Goal: Check status: Check status

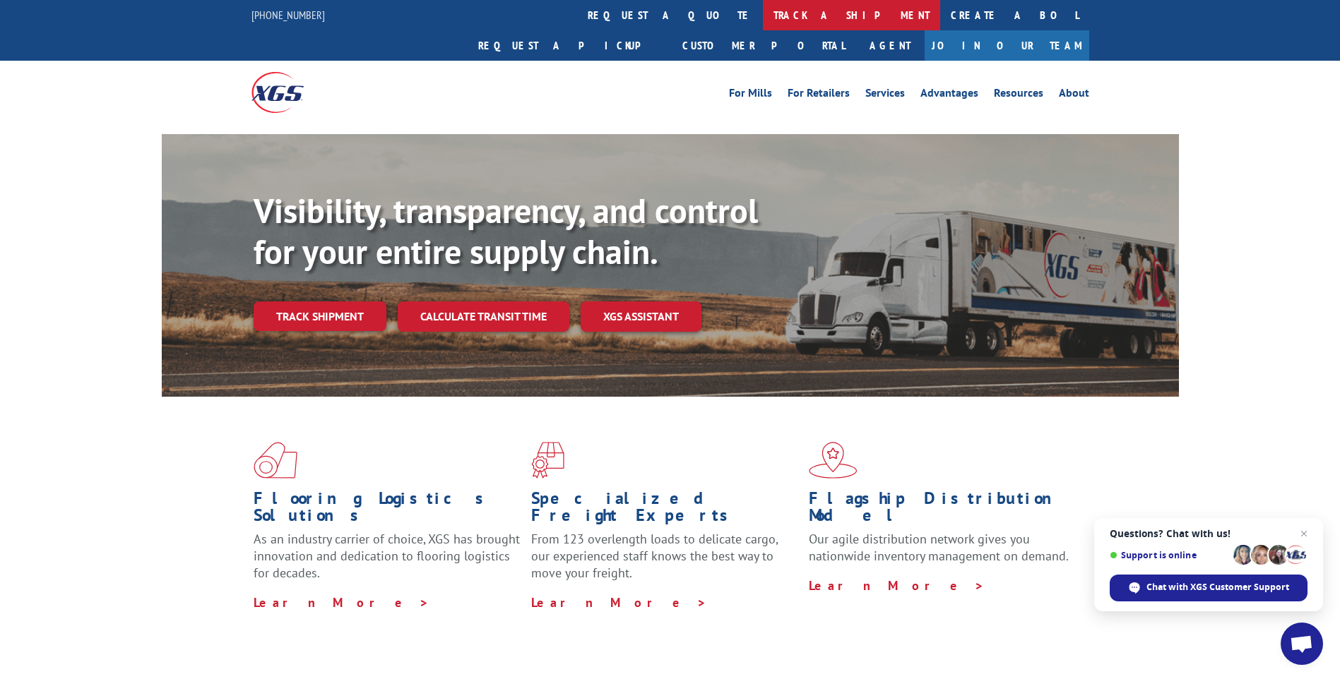
click at [763, 17] on link "track a shipment" at bounding box center [851, 15] width 177 height 30
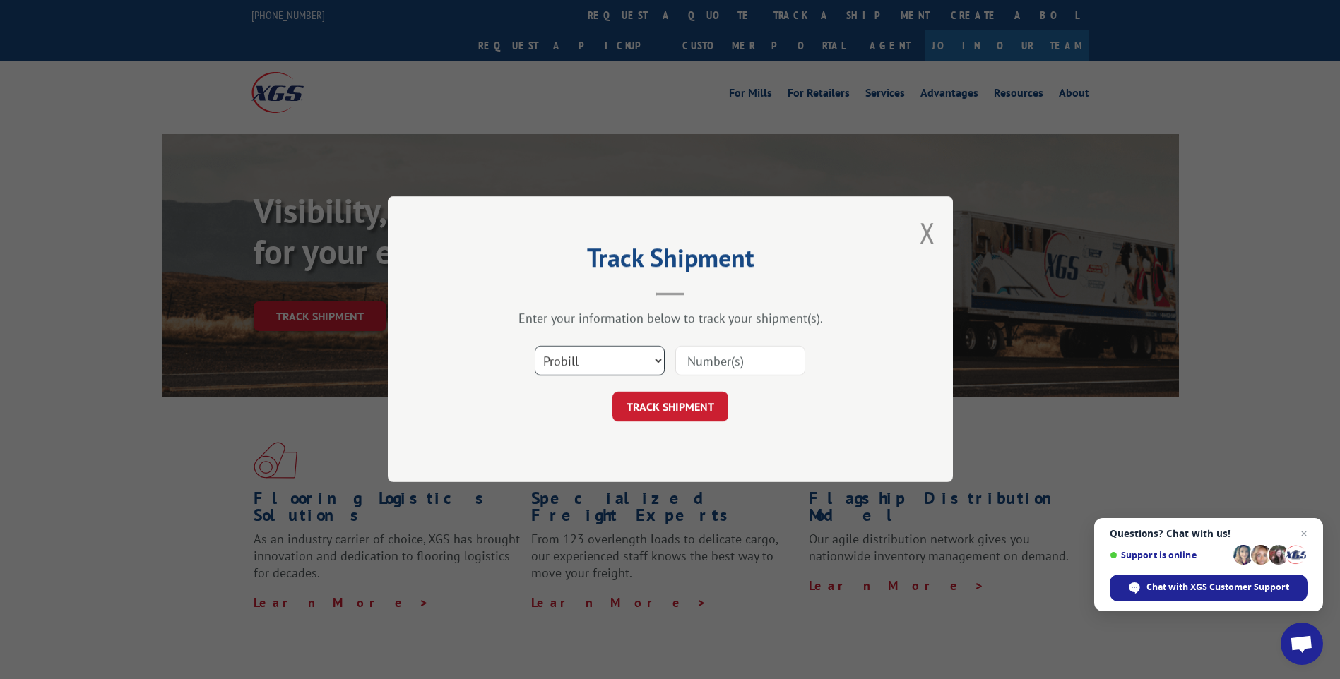
click at [598, 356] on select "Select category... Probill BOL PO" at bounding box center [600, 362] width 130 height 30
select select "po"
click at [535, 347] on select "Select category... Probill BOL PO" at bounding box center [600, 362] width 130 height 30
click at [728, 364] on input at bounding box center [740, 362] width 130 height 30
type input "TU006437"
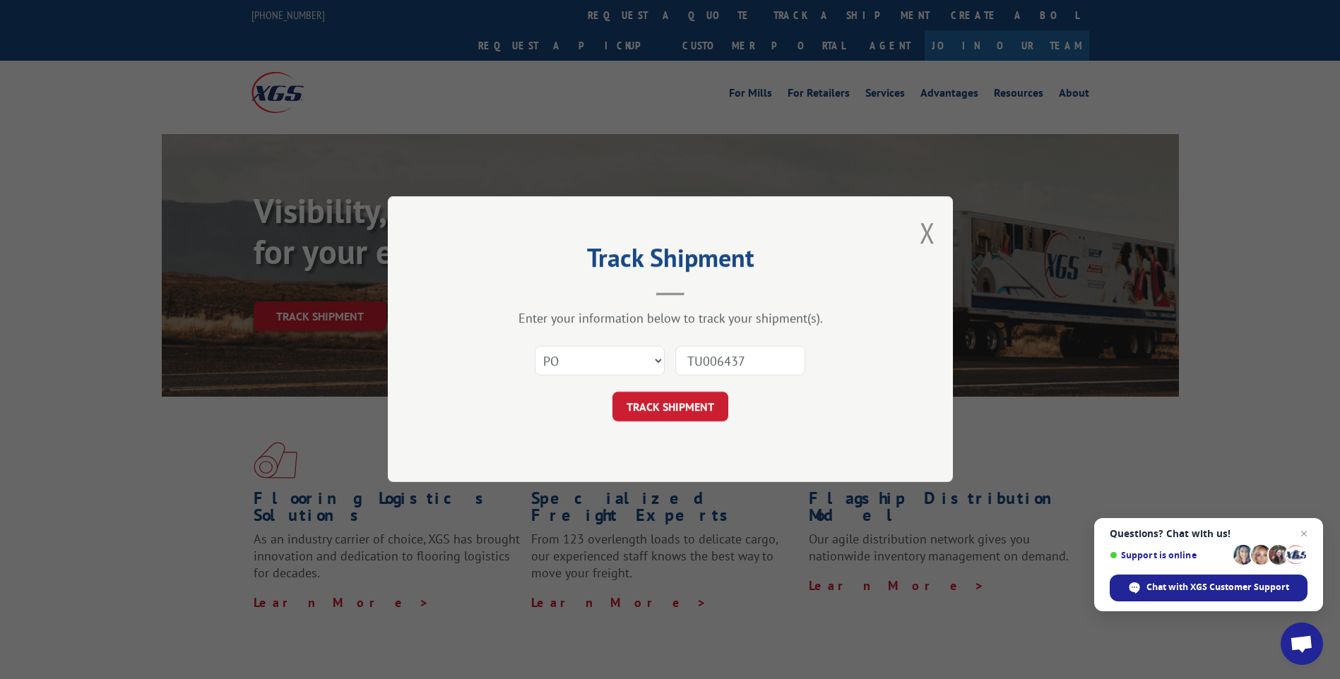
click button "TRACK SHIPMENT" at bounding box center [670, 408] width 116 height 30
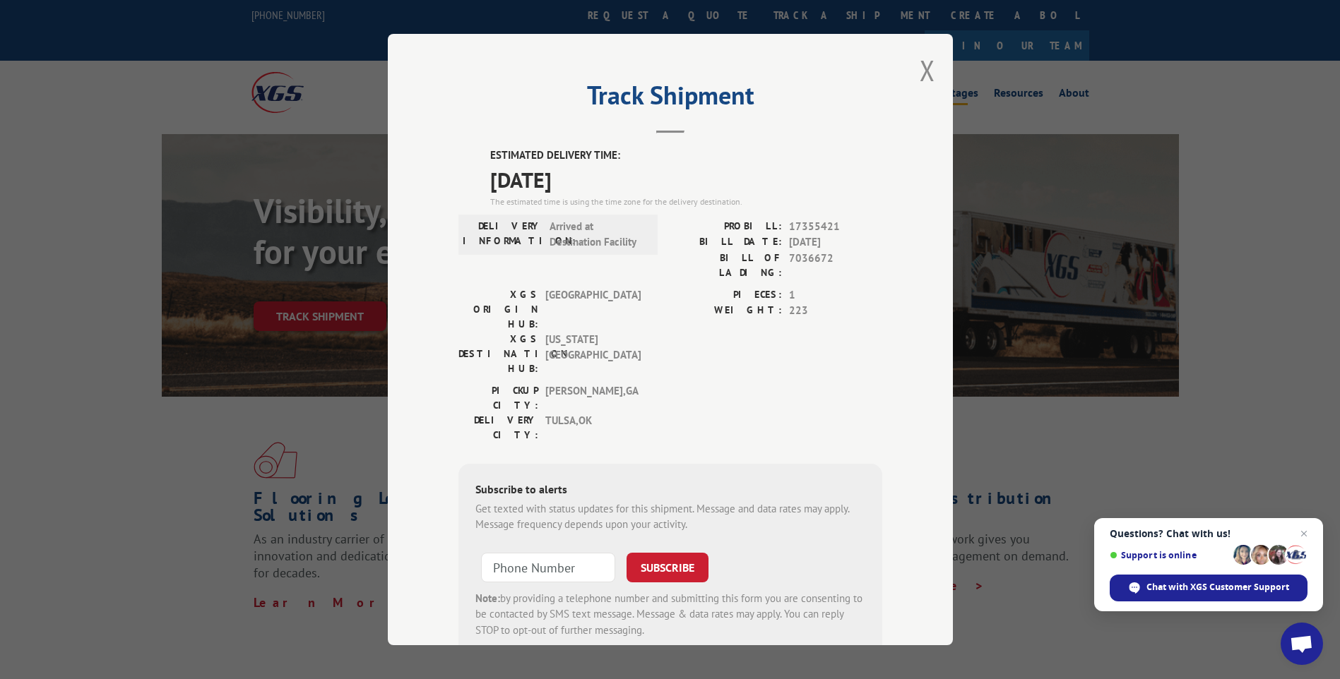
click at [919, 71] on button "Close modal" at bounding box center [927, 70] width 16 height 37
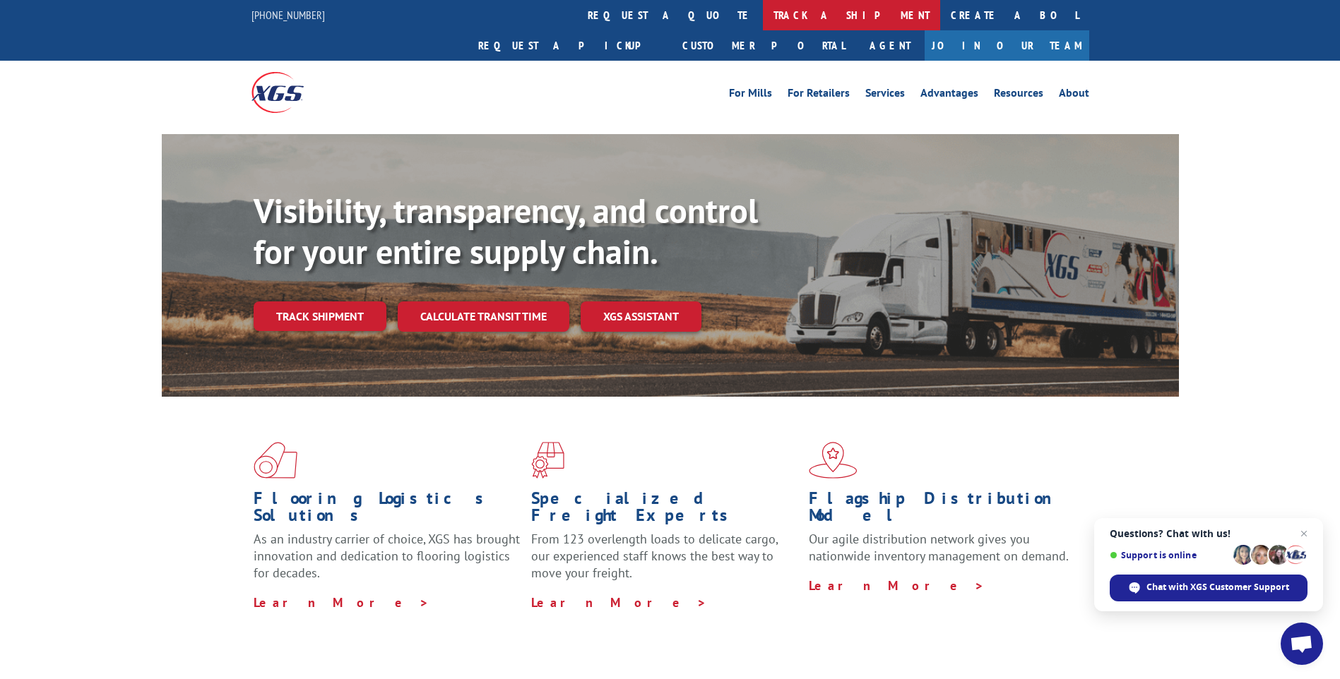
click at [763, 17] on link "track a shipment" at bounding box center [851, 15] width 177 height 30
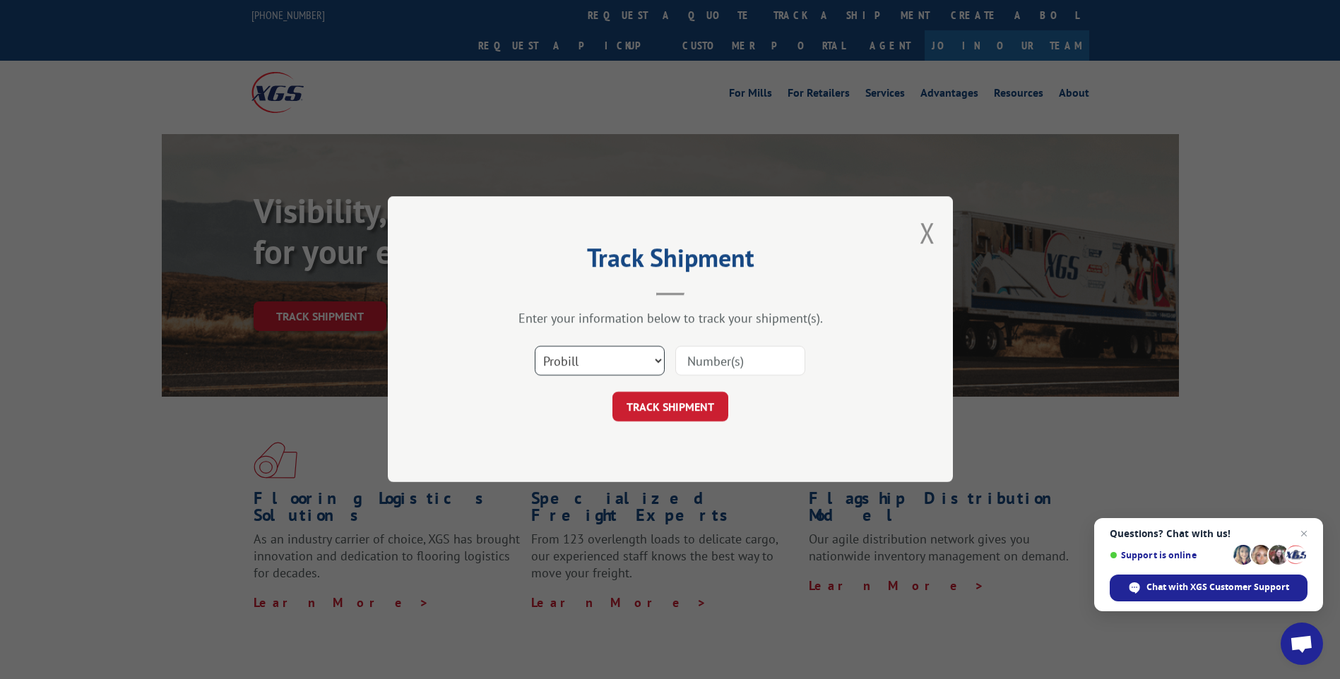
click at [588, 358] on select "Select category... Probill BOL PO" at bounding box center [600, 362] width 130 height 30
select select "po"
click at [535, 347] on select "Select category... Probill BOL PO" at bounding box center [600, 362] width 130 height 30
click at [734, 363] on input at bounding box center [740, 362] width 130 height 30
type input "TU006024"
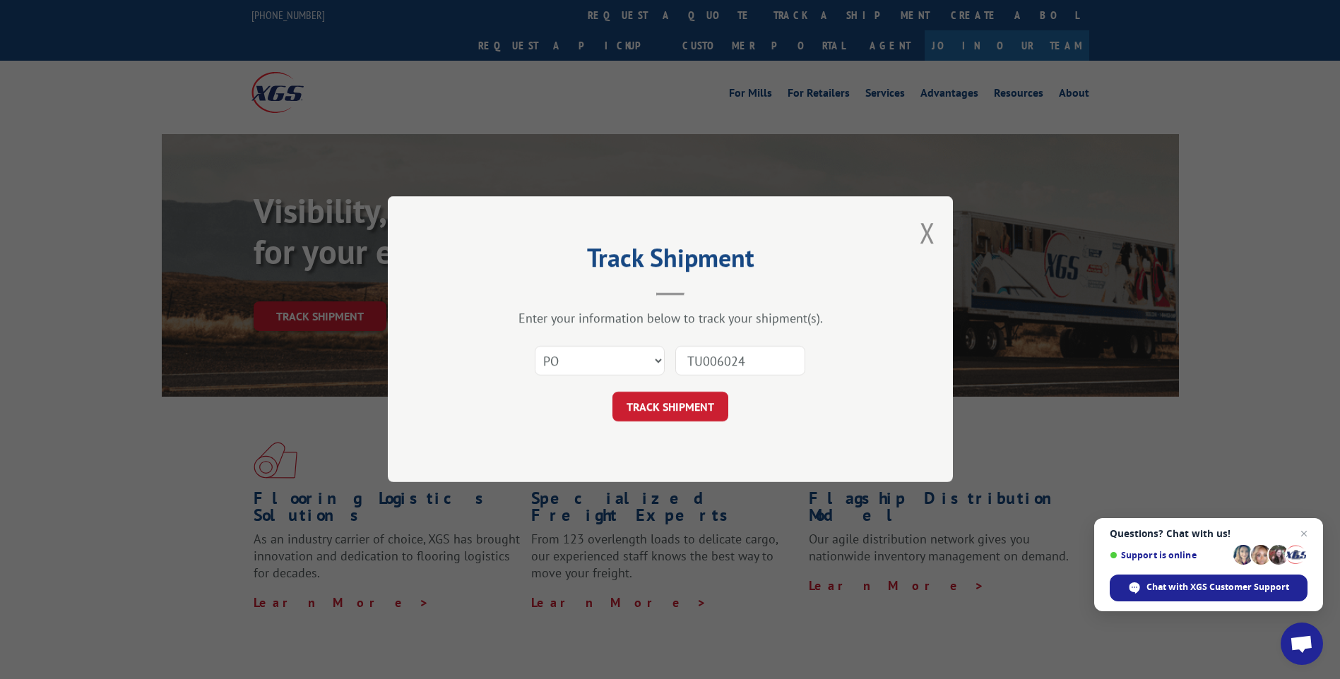
click button "TRACK SHIPMENT" at bounding box center [670, 408] width 116 height 30
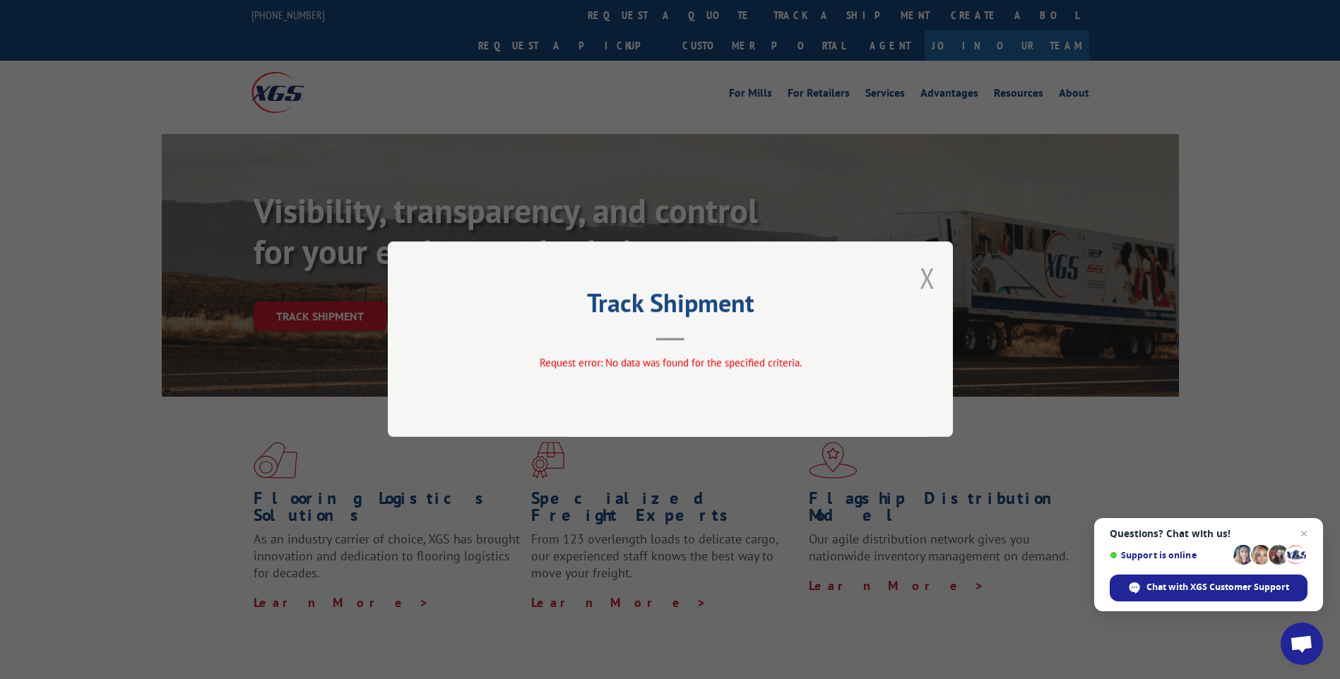
click at [927, 278] on button "Close modal" at bounding box center [927, 277] width 16 height 37
